Goal: Task Accomplishment & Management: Use online tool/utility

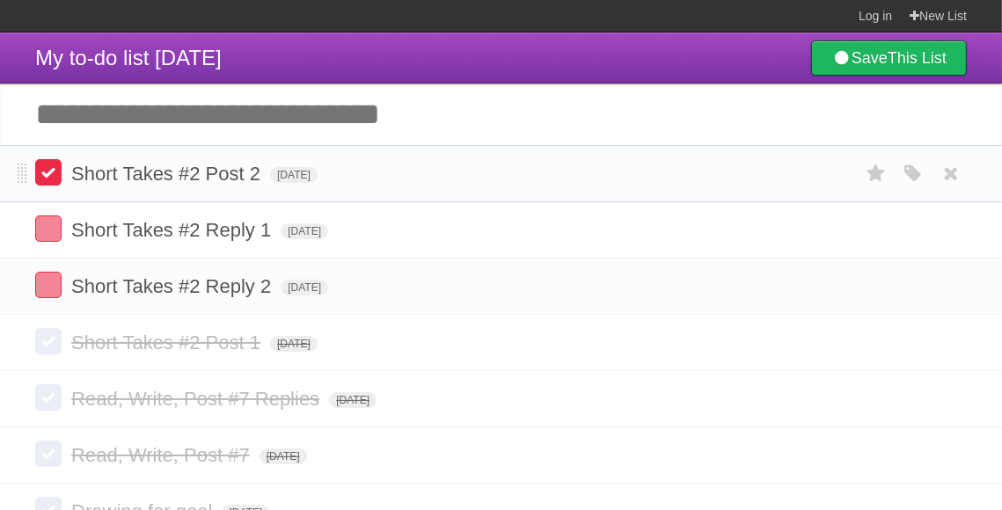
click at [49, 174] on label at bounding box center [48, 172] width 26 height 26
click at [48, 218] on label at bounding box center [48, 228] width 26 height 26
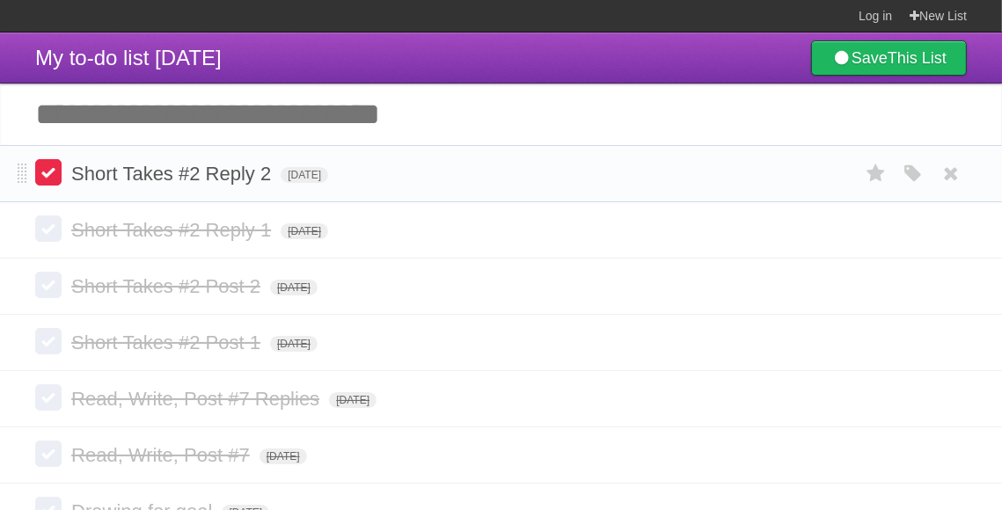
click at [44, 220] on label at bounding box center [48, 228] width 26 height 26
click at [47, 165] on label at bounding box center [48, 172] width 26 height 26
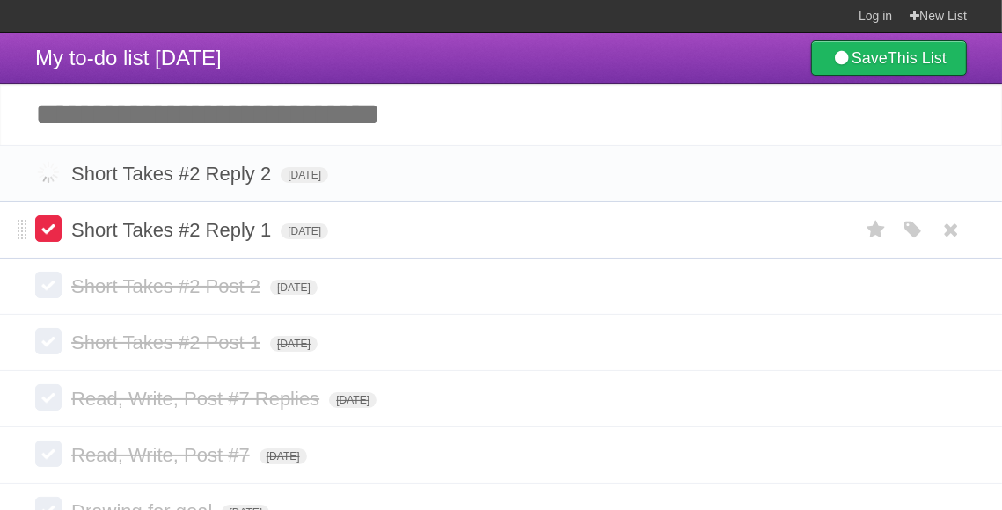
click at [52, 220] on label at bounding box center [48, 228] width 26 height 26
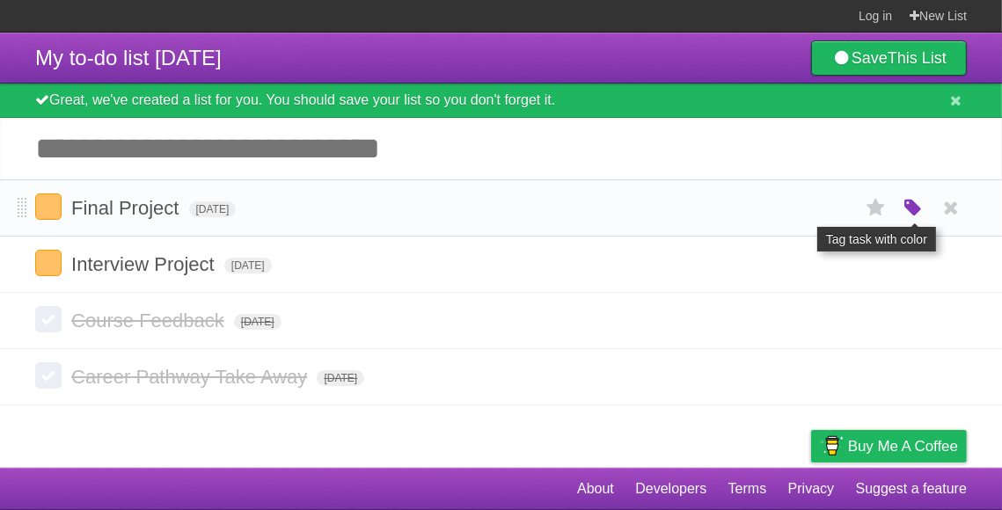
click at [914, 206] on icon "button" at bounding box center [912, 208] width 25 height 23
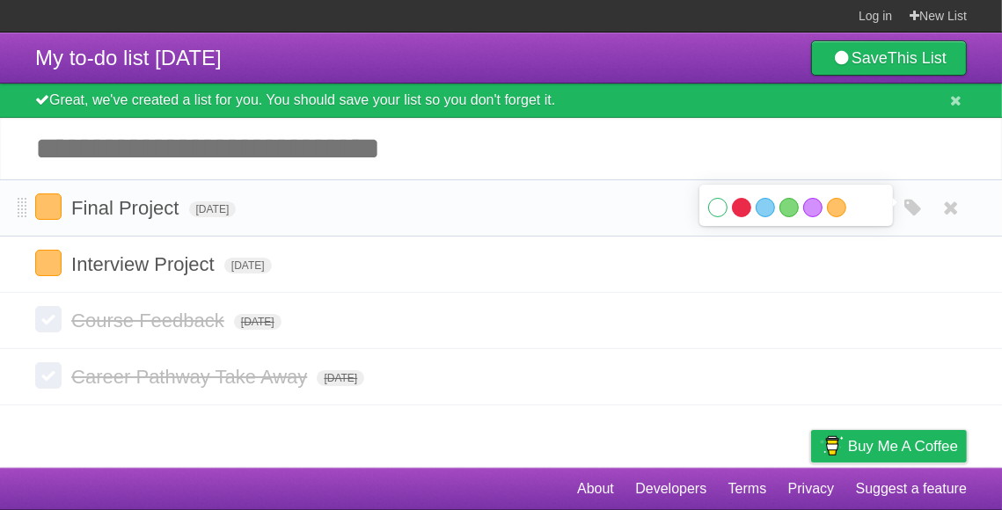
click at [744, 206] on label "Red" at bounding box center [741, 207] width 19 height 19
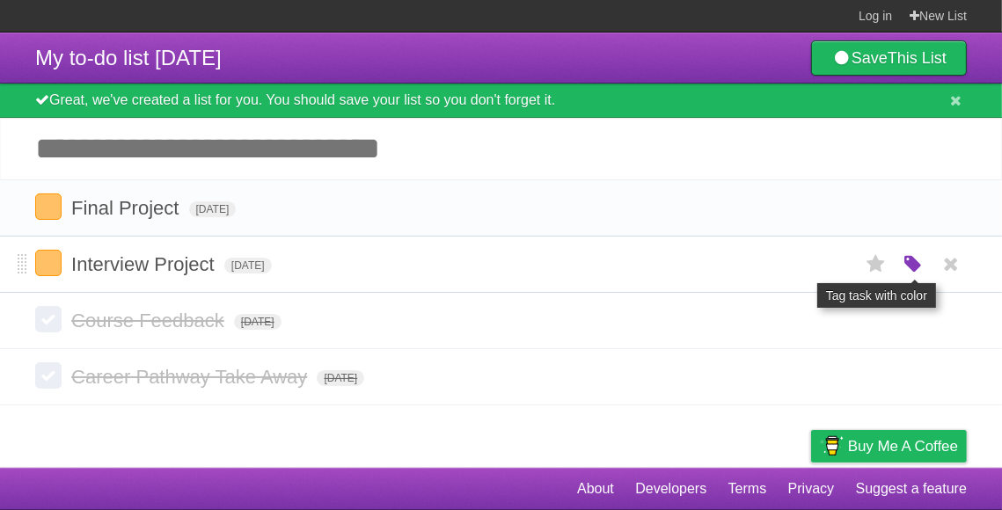
click at [915, 265] on icon "button" at bounding box center [912, 264] width 25 height 23
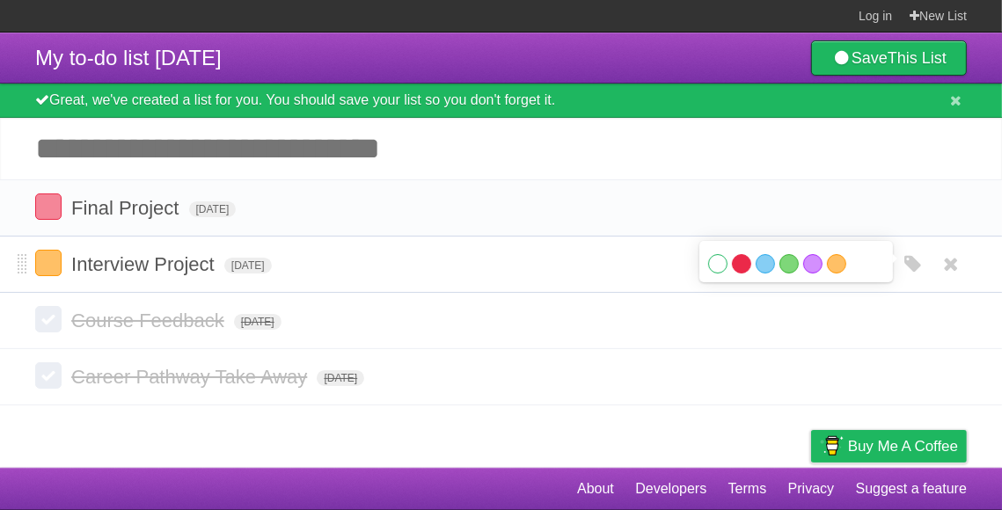
click at [740, 266] on label "Red" at bounding box center [741, 263] width 19 height 19
